Goal: Task Accomplishment & Management: Complete application form

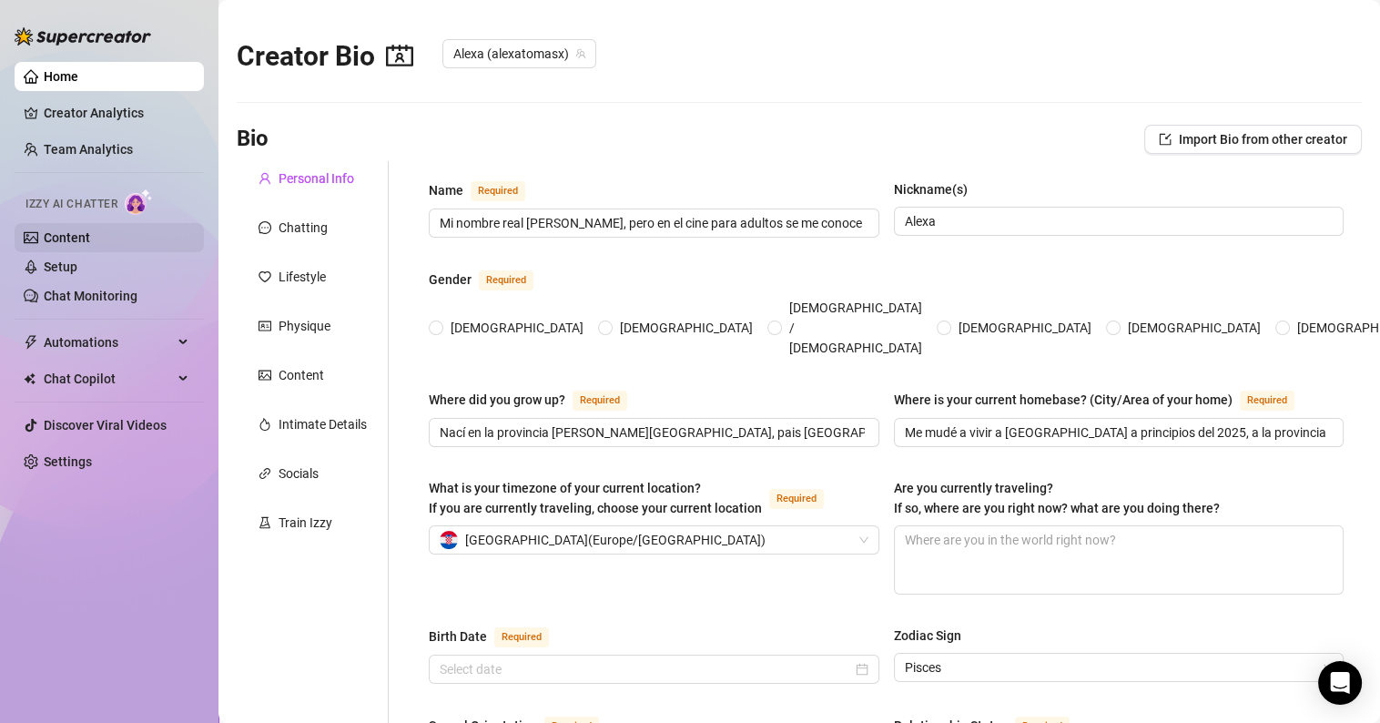
radio input "true"
type input "[DATE]"
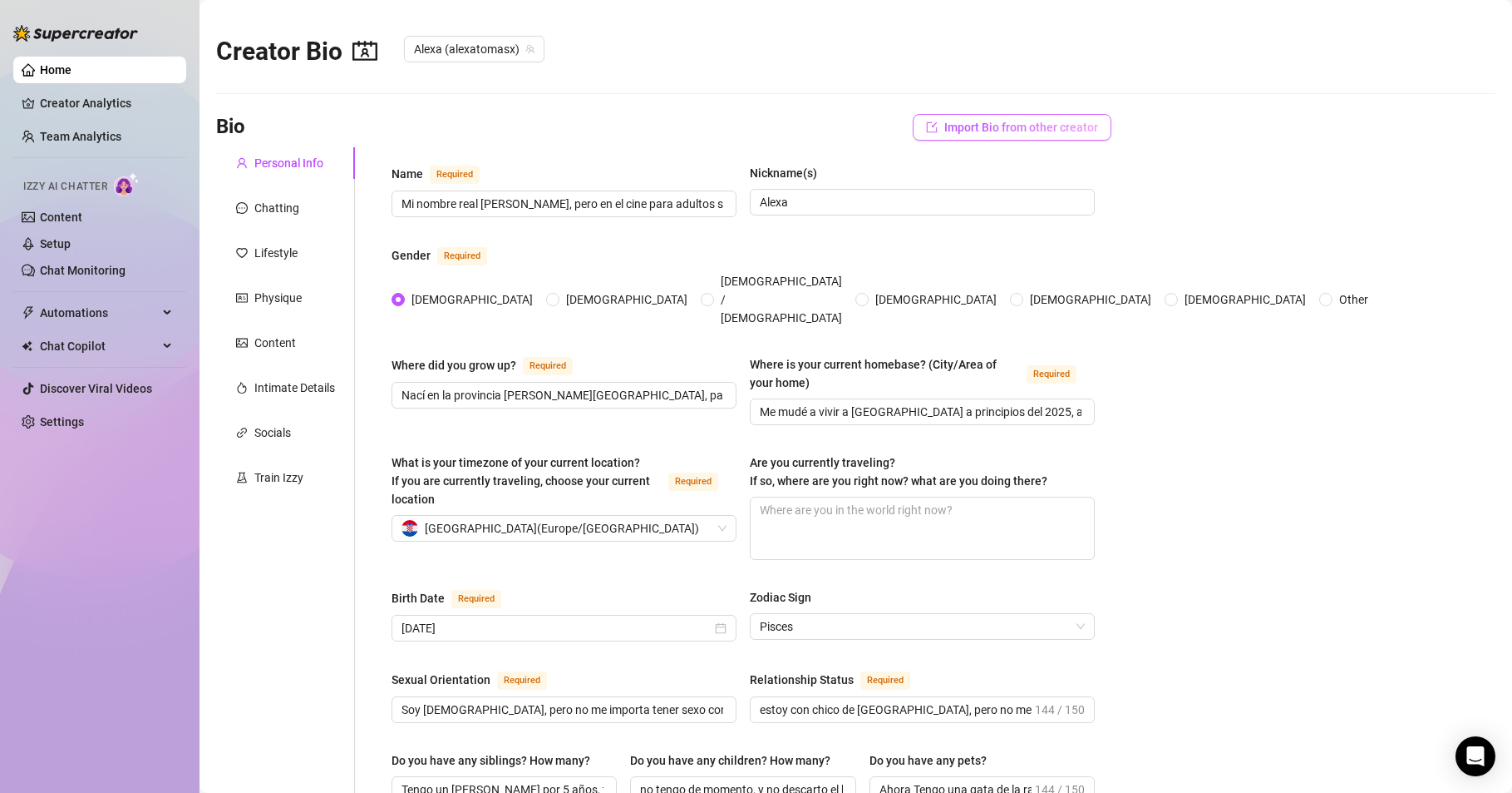
click at [1003, 126] on span "Import Bio from other creator" at bounding box center [1021, 127] width 153 height 14
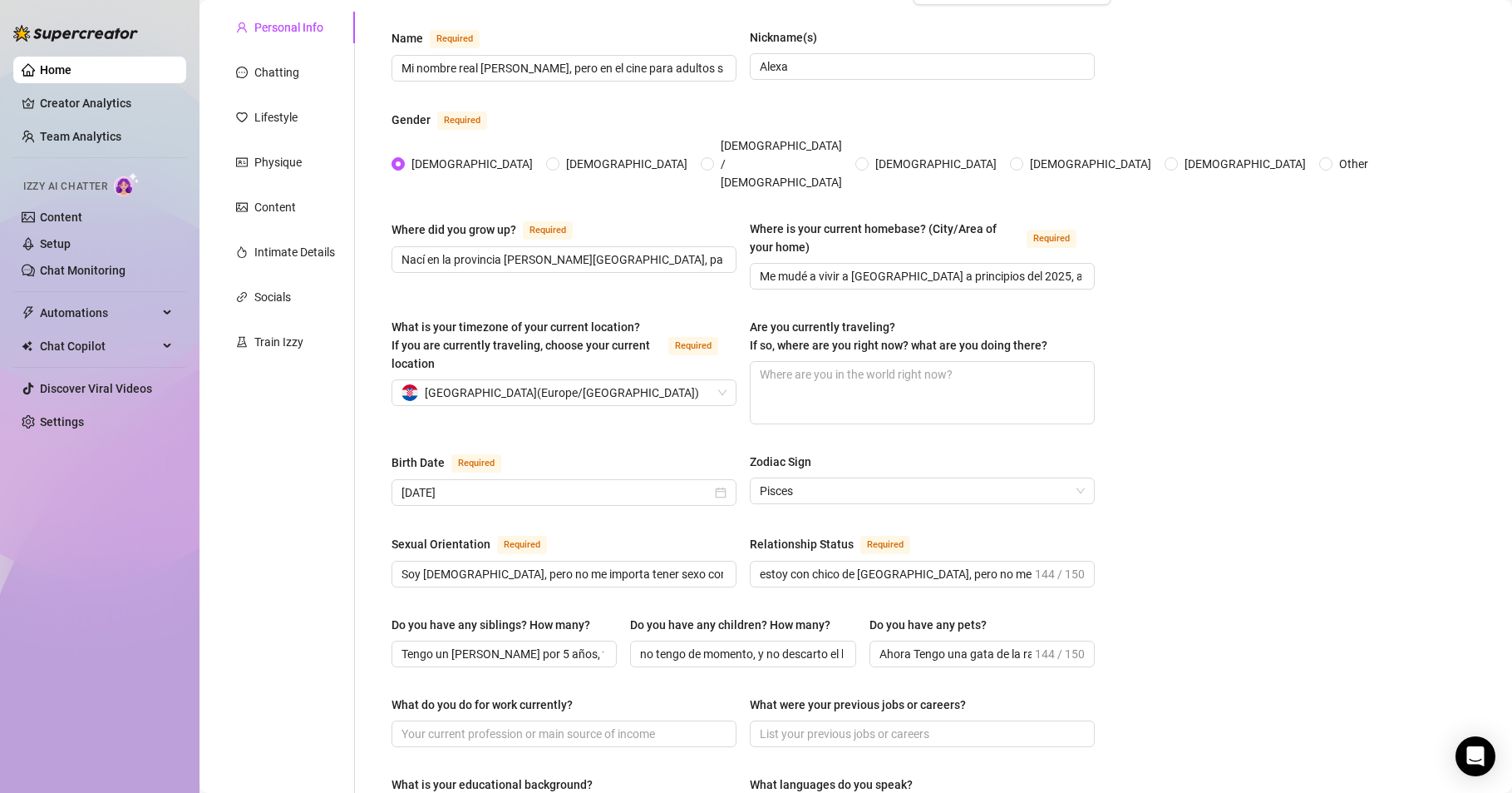
scroll to position [100, 0]
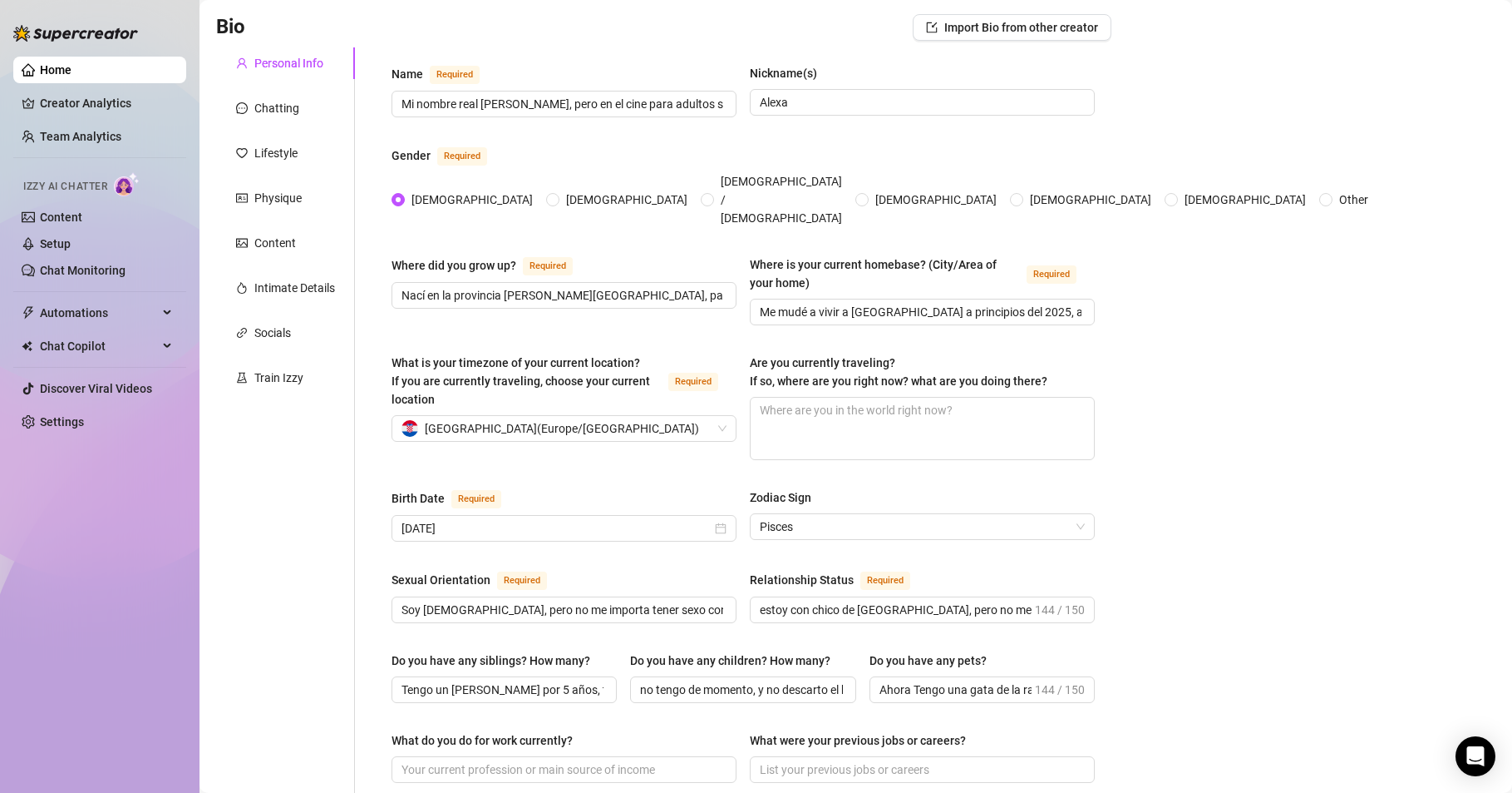
click at [1162, 534] on main "Creator Bio [PERSON_NAME] (alexatomasx) Bio Import Bio from other creator Perso…" at bounding box center [856, 744] width 1313 height 1687
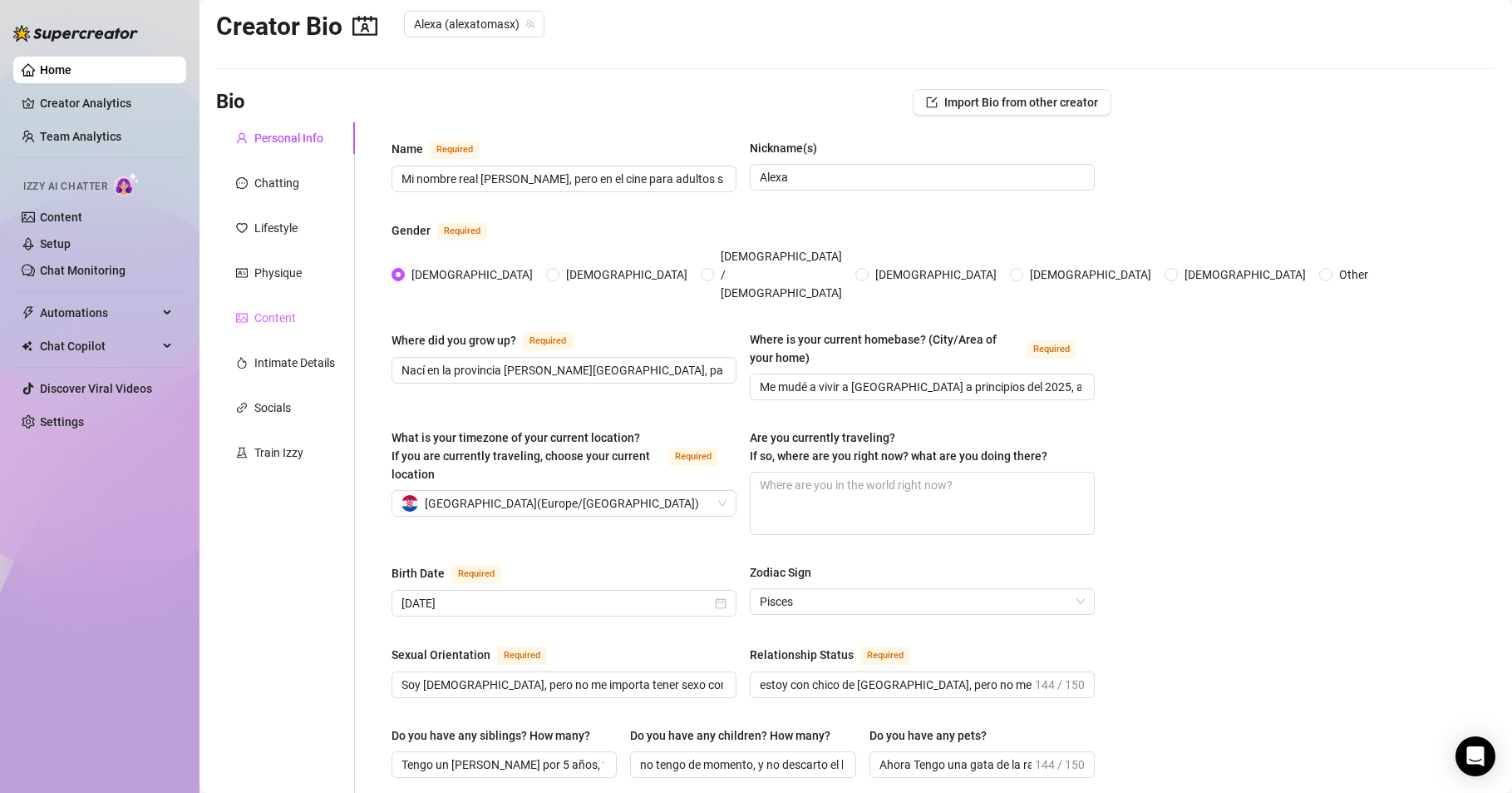
scroll to position [0, 0]
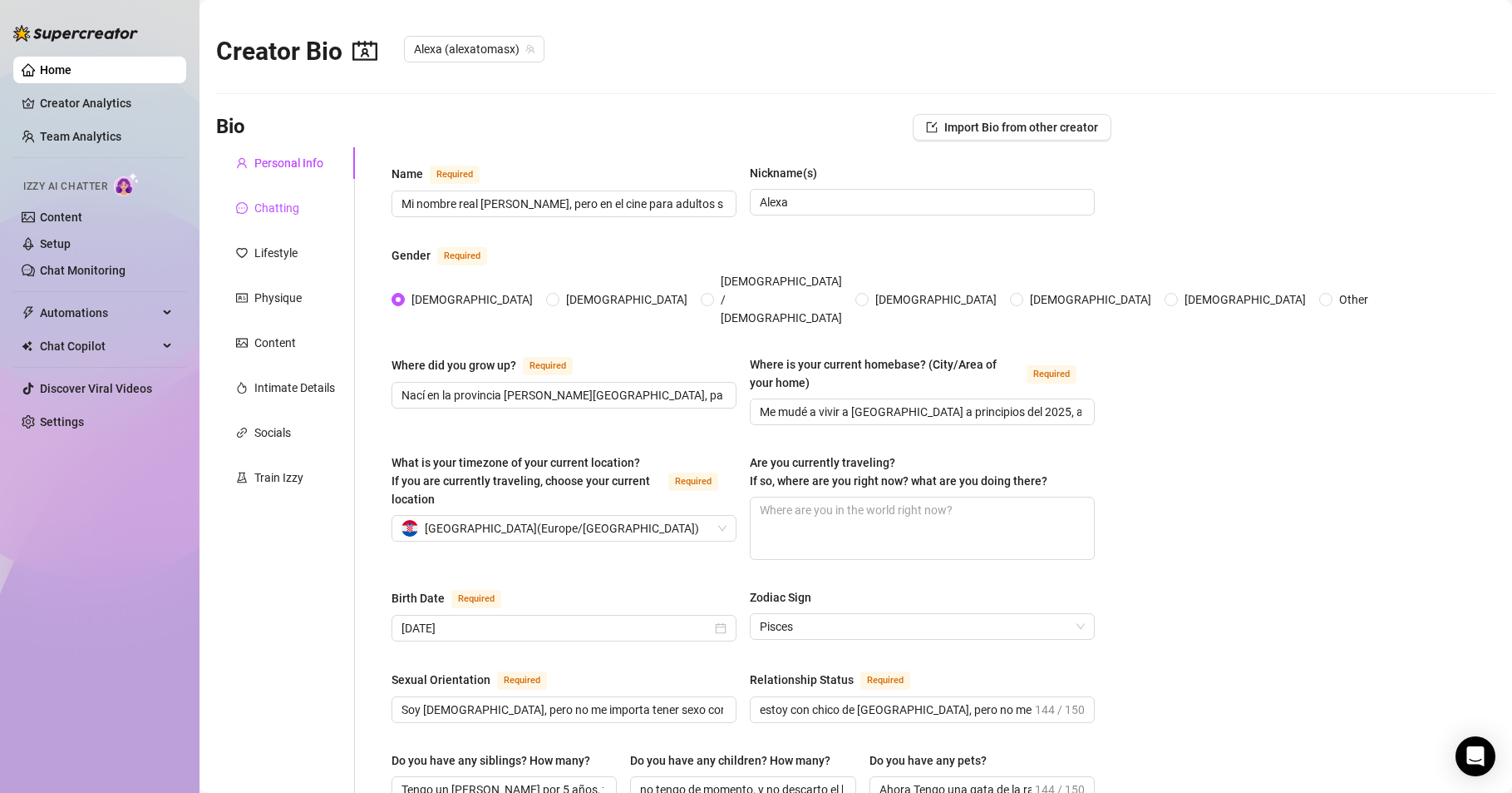
click at [267, 203] on div "Chatting" at bounding box center [277, 208] width 45 height 18
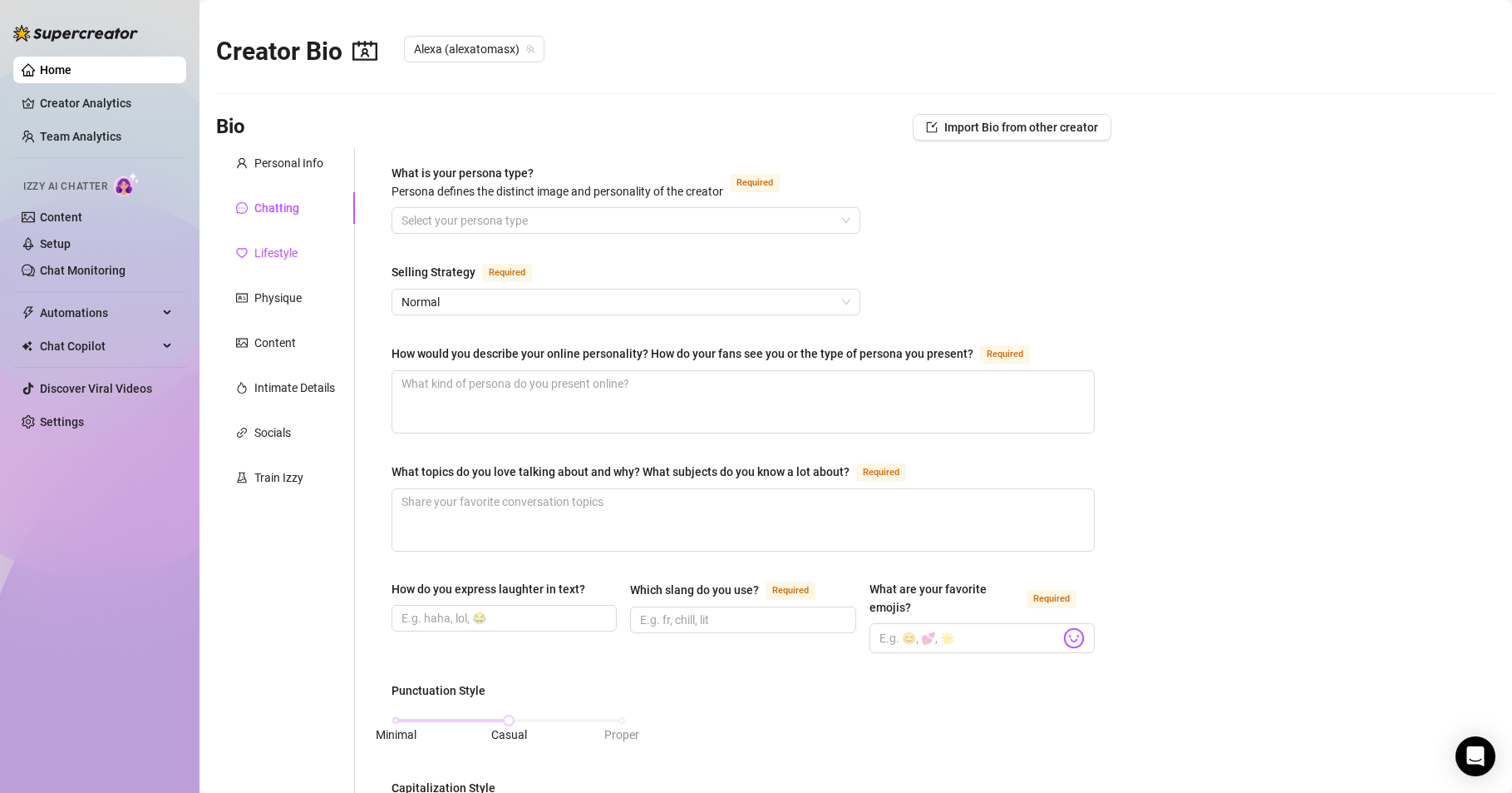
click at [272, 250] on div "Lifestyle" at bounding box center [276, 253] width 43 height 18
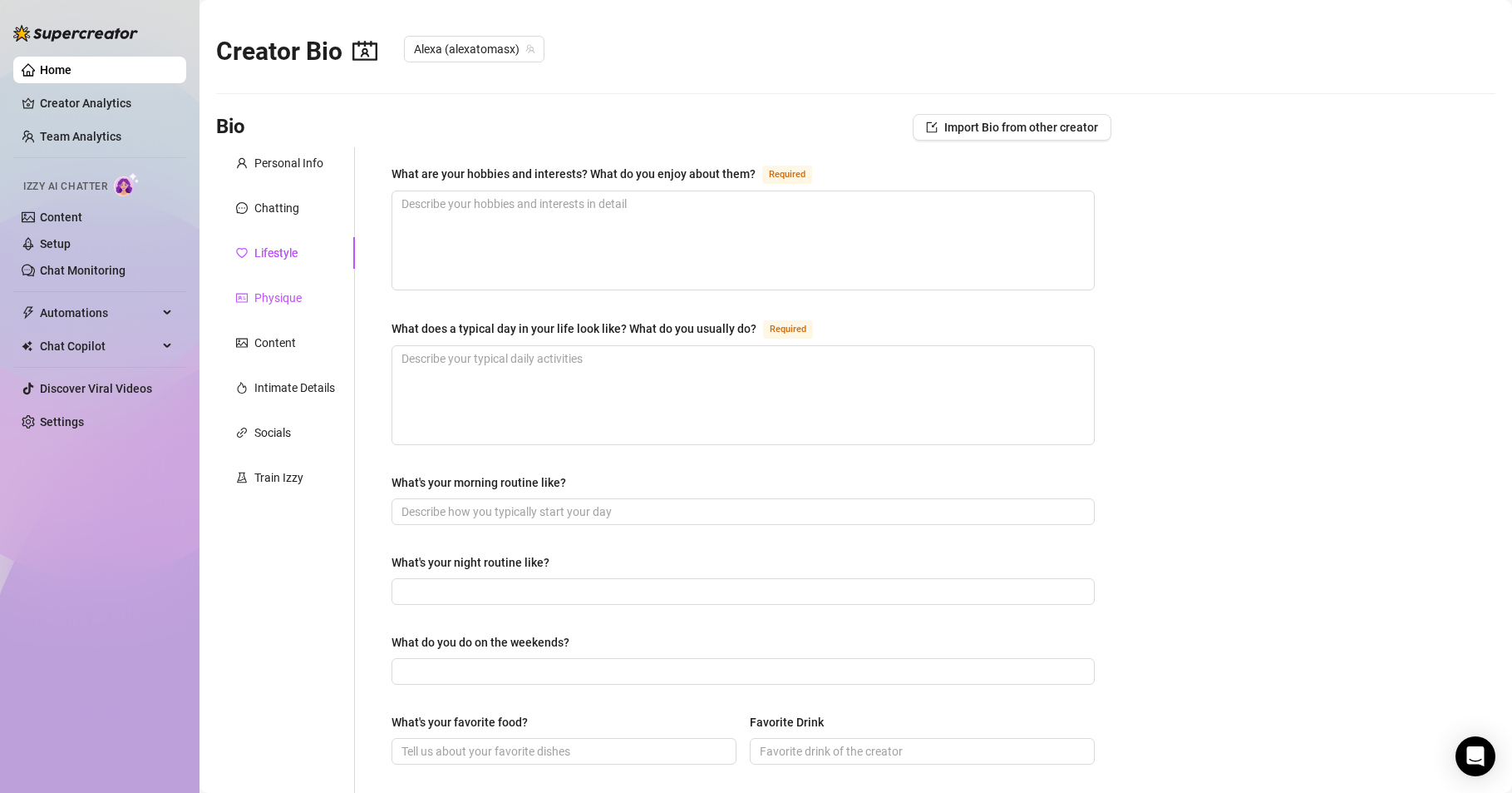
click at [270, 295] on div "Physique" at bounding box center [278, 298] width 47 height 18
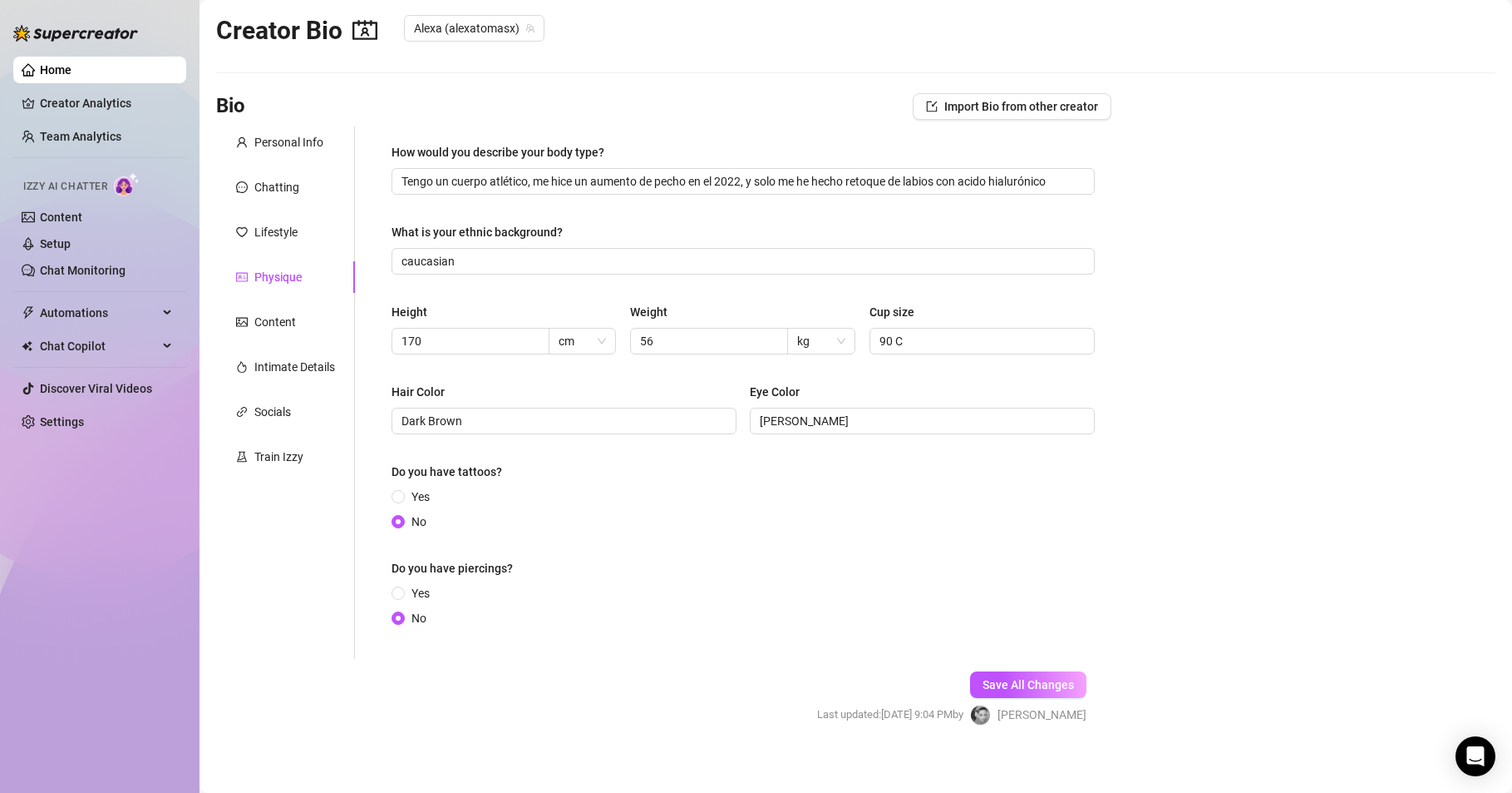
scroll to position [33, 0]
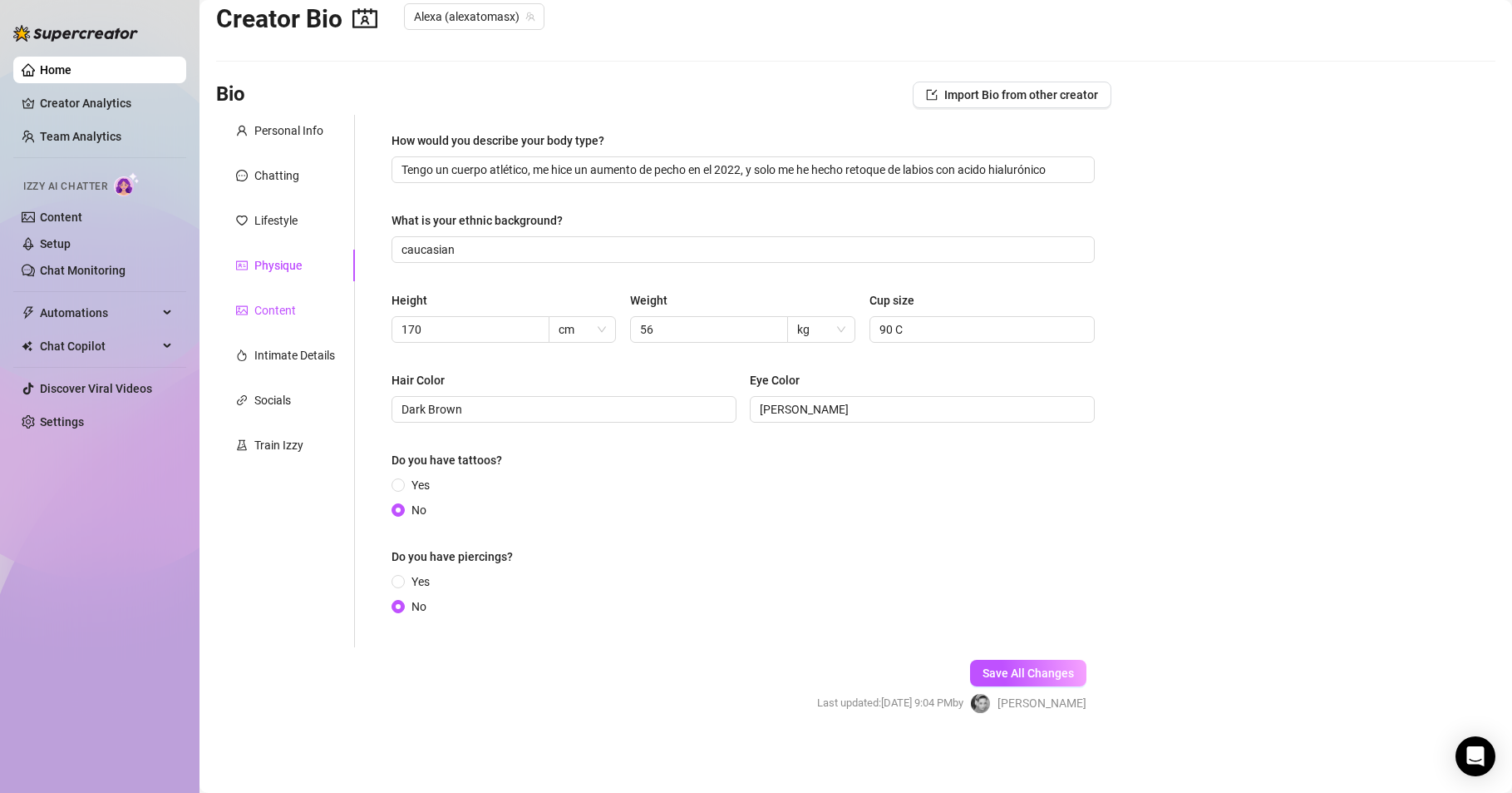
click at [275, 305] on div "Content" at bounding box center [276, 311] width 42 height 18
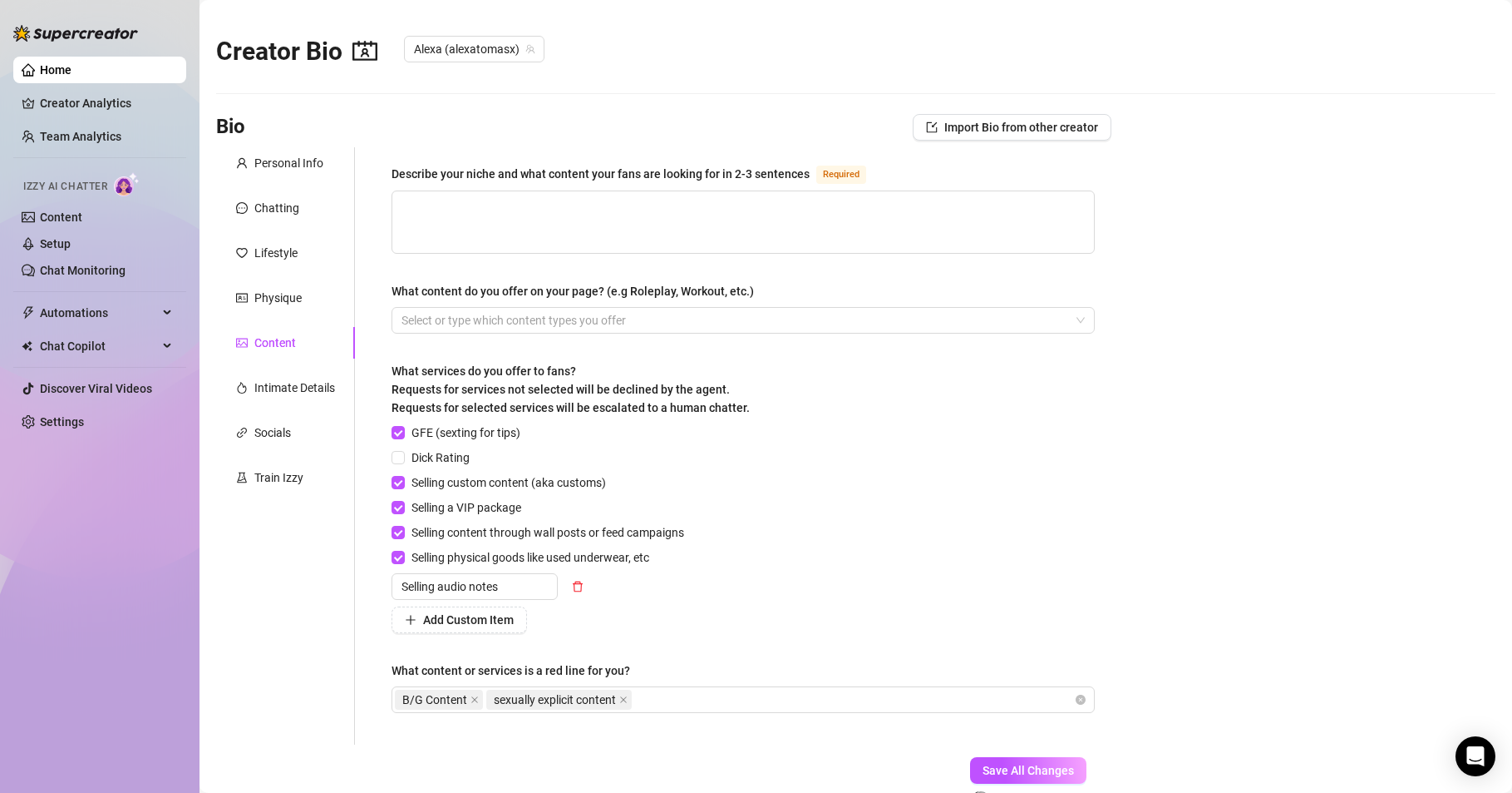
scroll to position [98, 0]
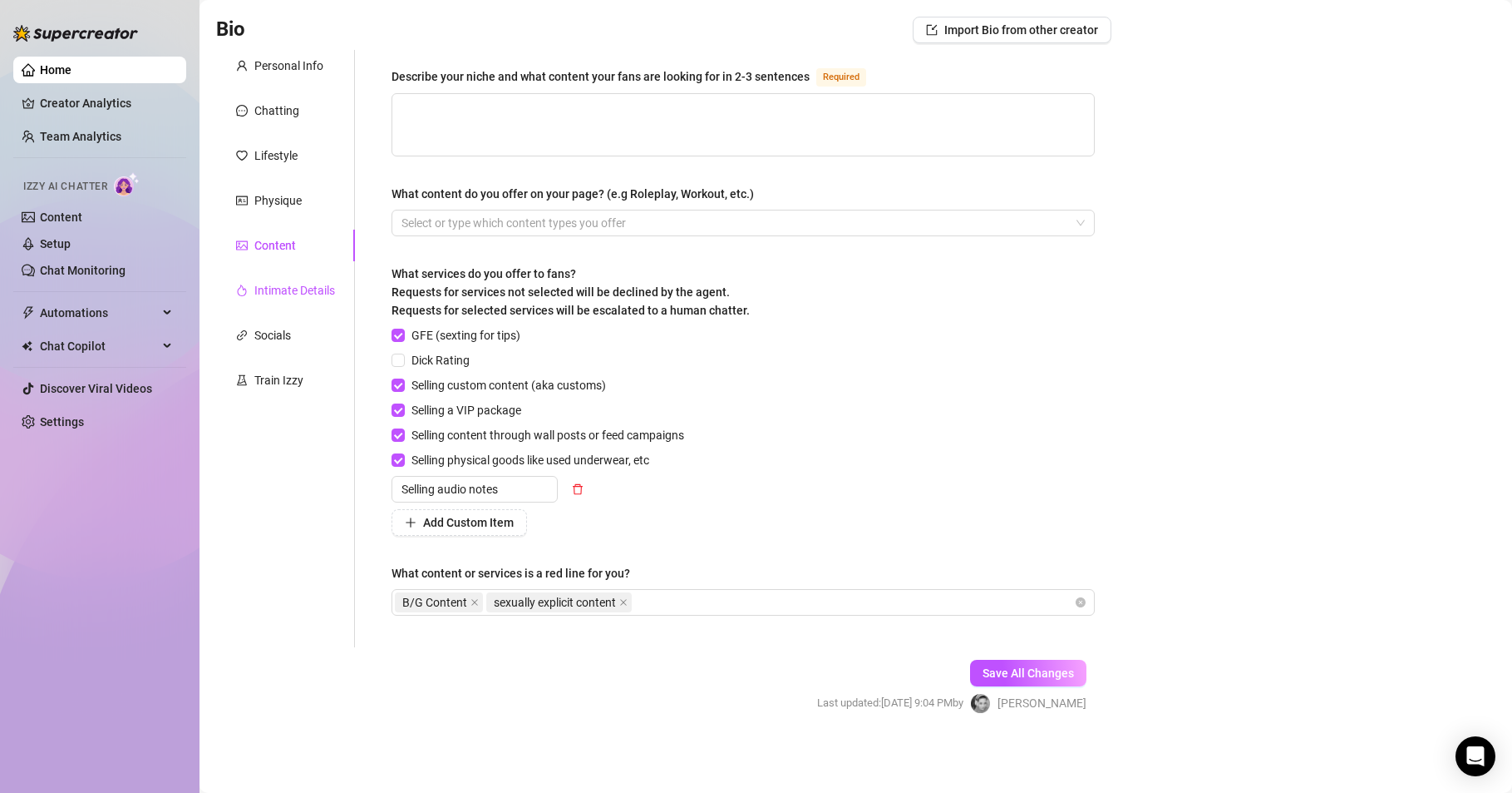
click at [263, 284] on div "Intimate Details" at bounding box center [295, 291] width 80 height 18
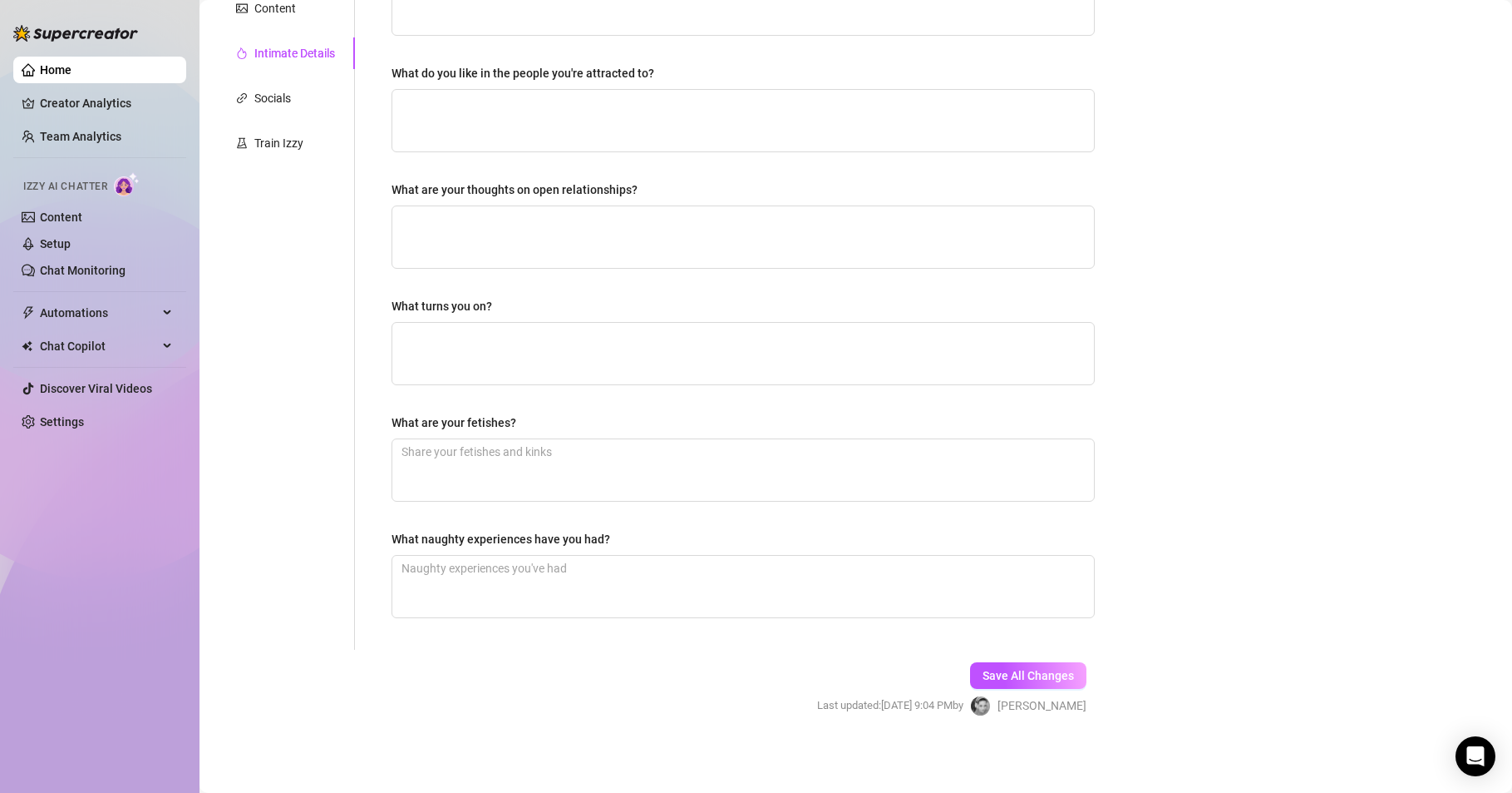
scroll to position [337, 0]
click at [272, 98] on div "Socials" at bounding box center [273, 96] width 37 height 18
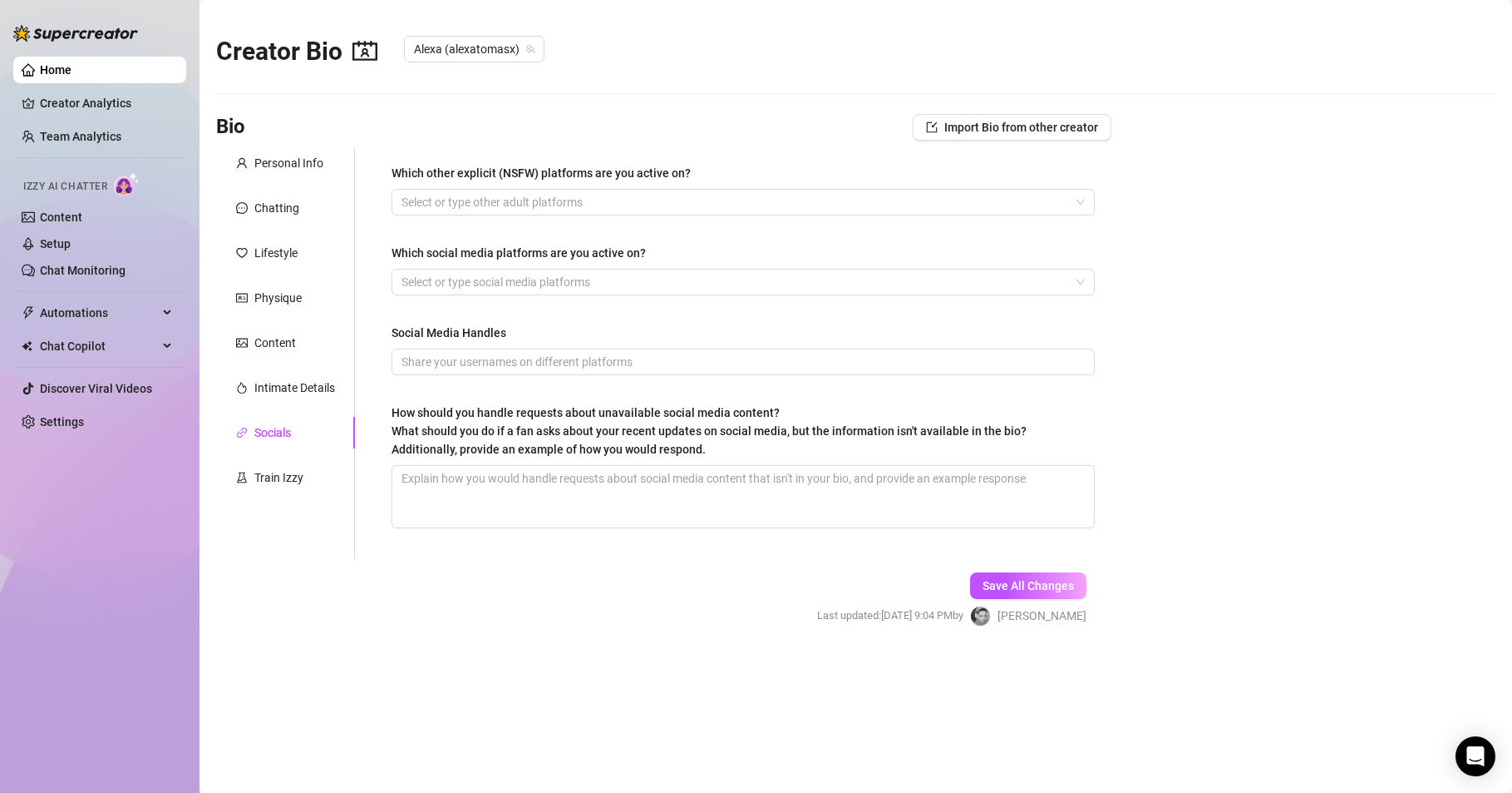
scroll to position [0, 0]
click at [1081, 280] on div "Select or type social media platforms" at bounding box center [743, 281] width 703 height 26
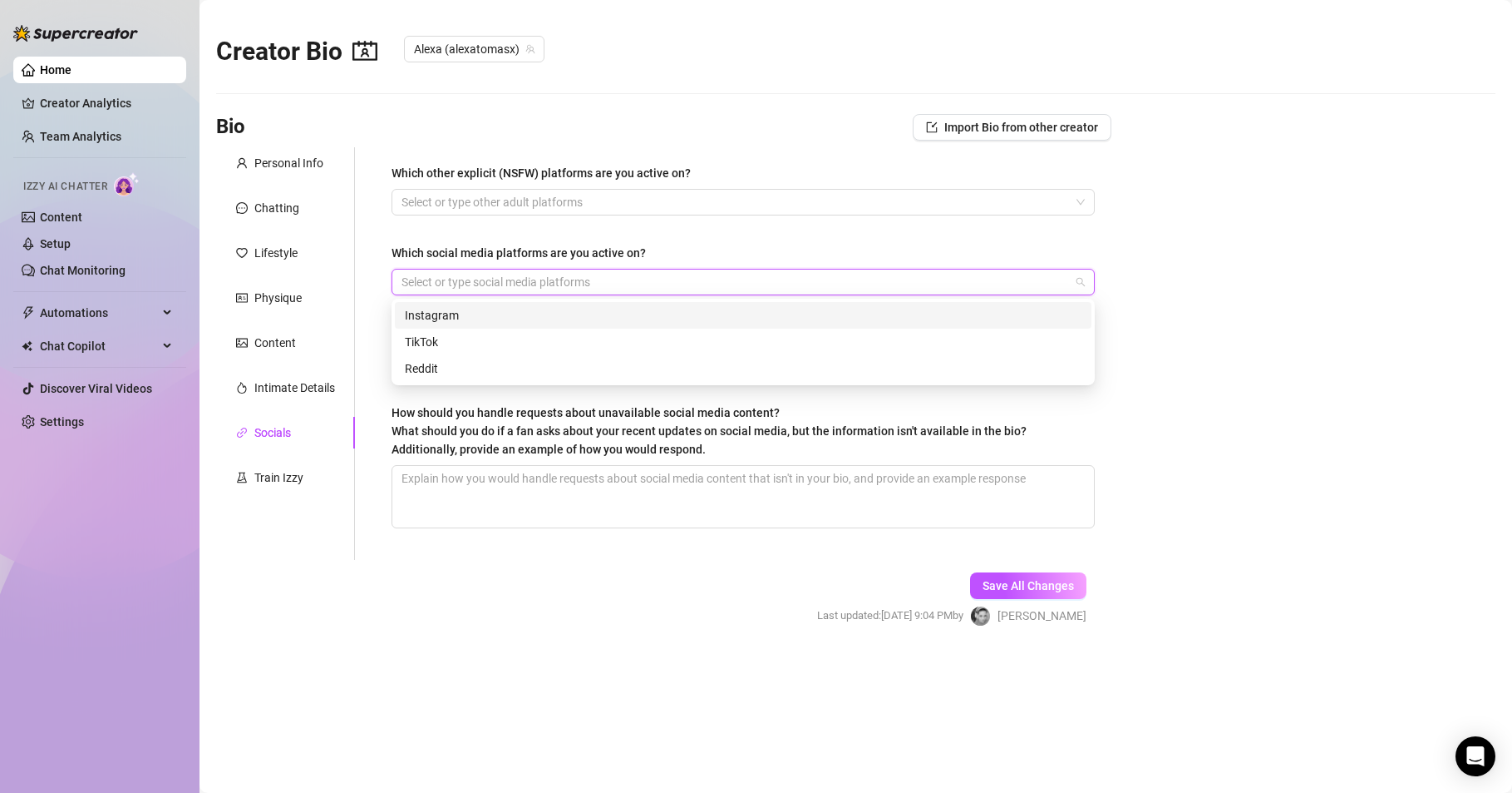
click at [1081, 280] on div "Select or type social media platforms" at bounding box center [743, 281] width 703 height 26
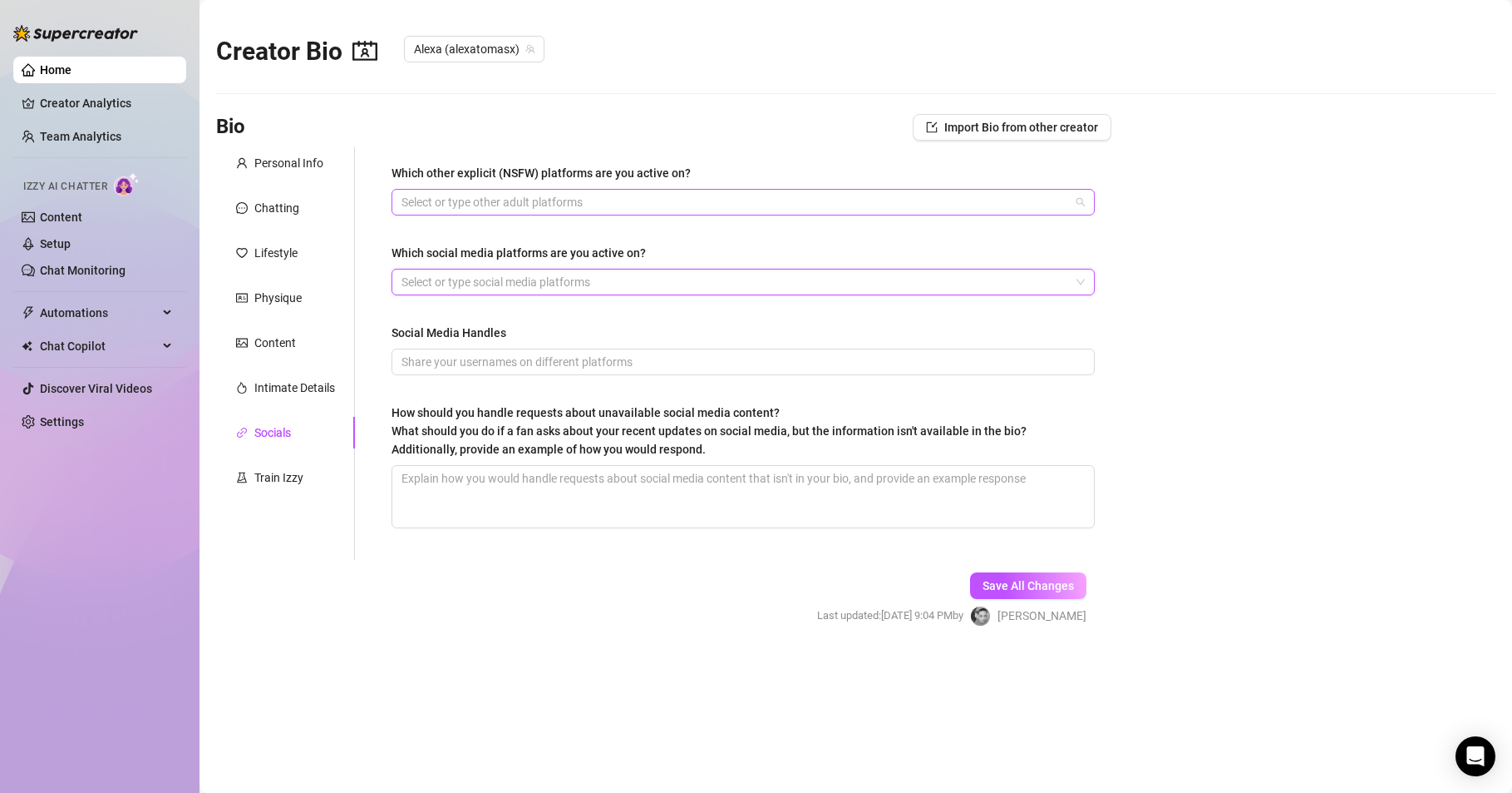
click at [1079, 206] on div "Select or type other adult platforms" at bounding box center [743, 202] width 703 height 26
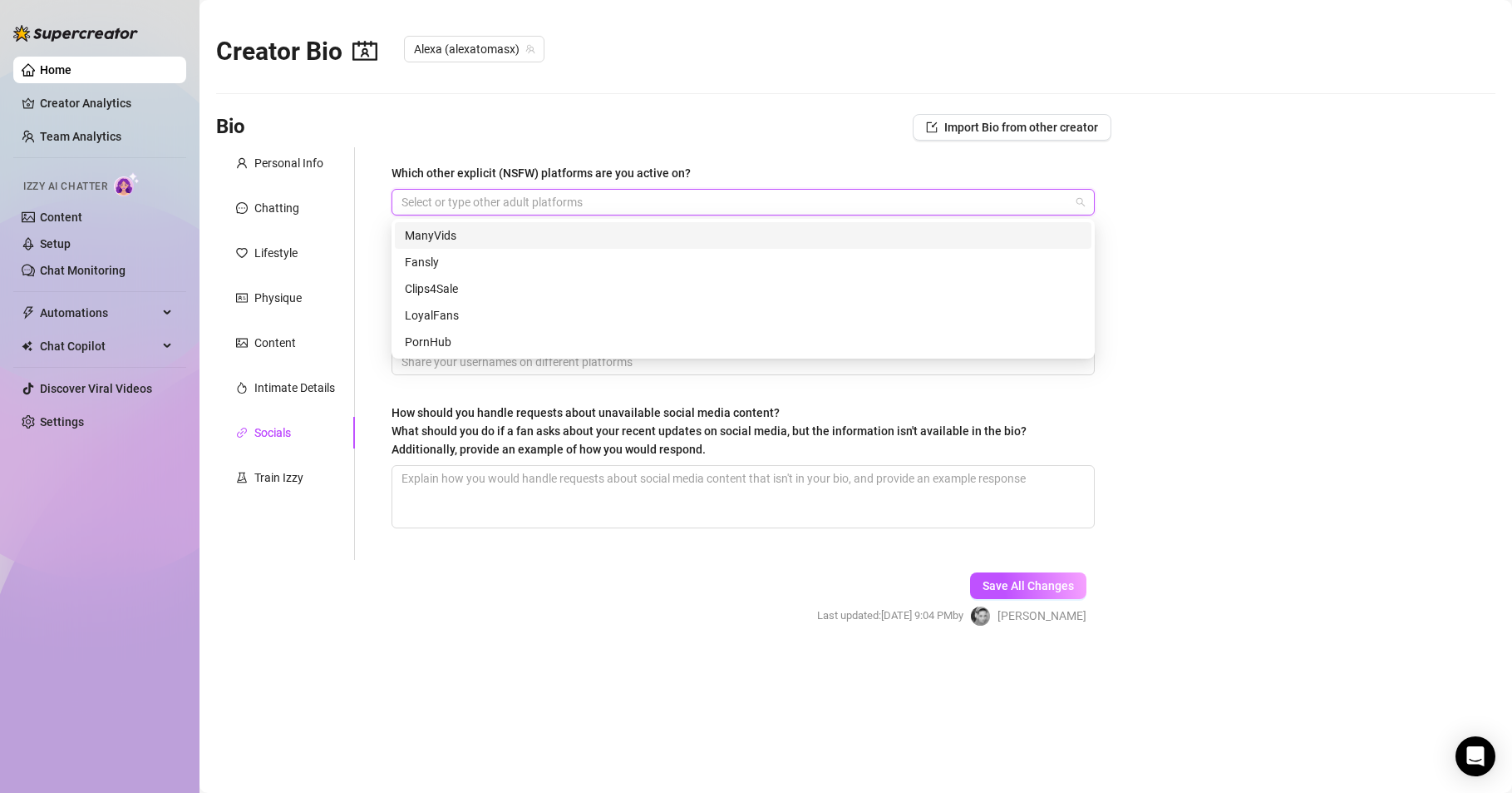
click at [1079, 206] on div "Select or type other adult platforms" at bounding box center [743, 202] width 703 height 26
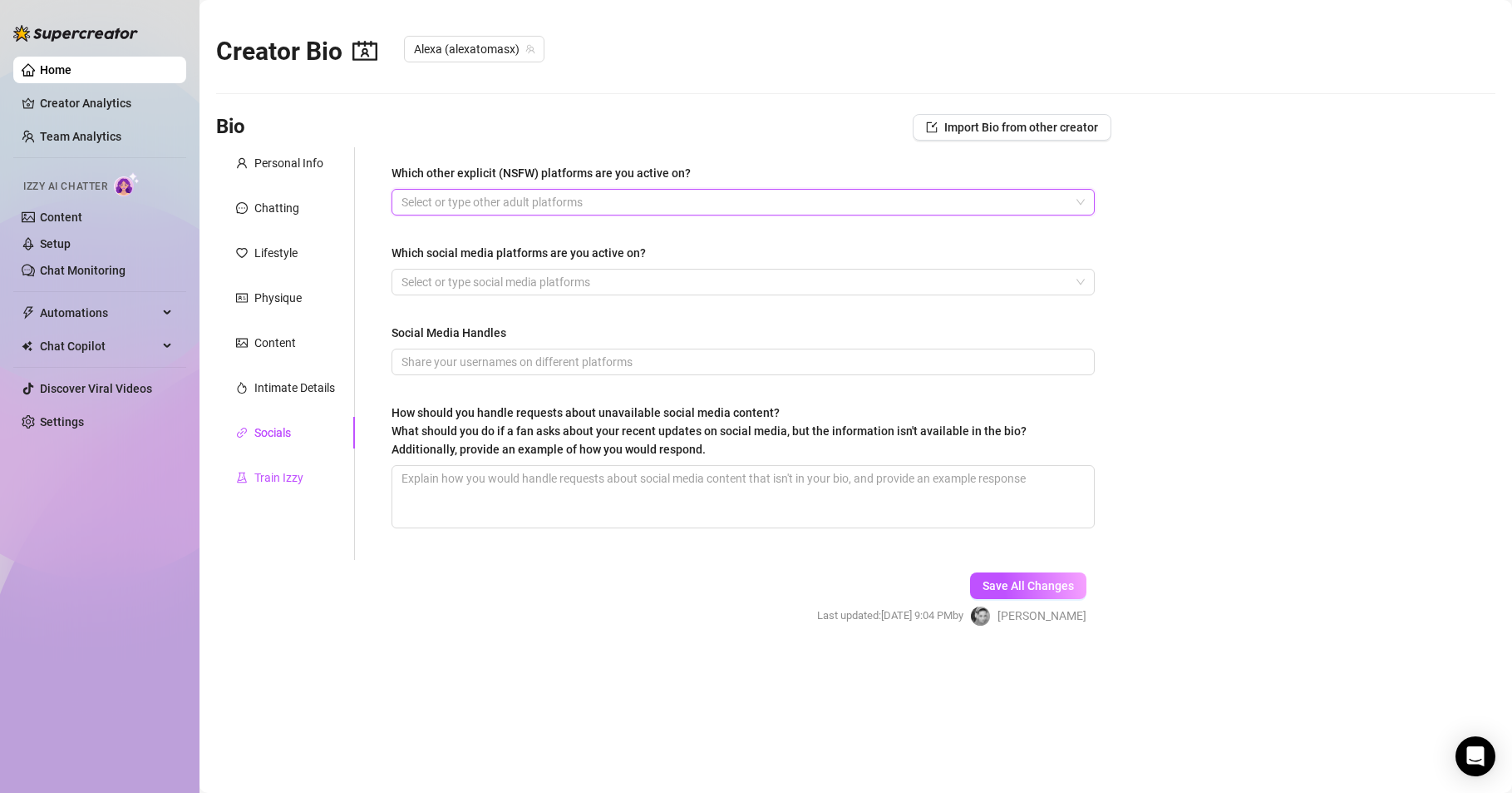
click at [277, 476] on div "Train Izzy" at bounding box center [279, 478] width 49 height 18
